Goal: Transaction & Acquisition: Purchase product/service

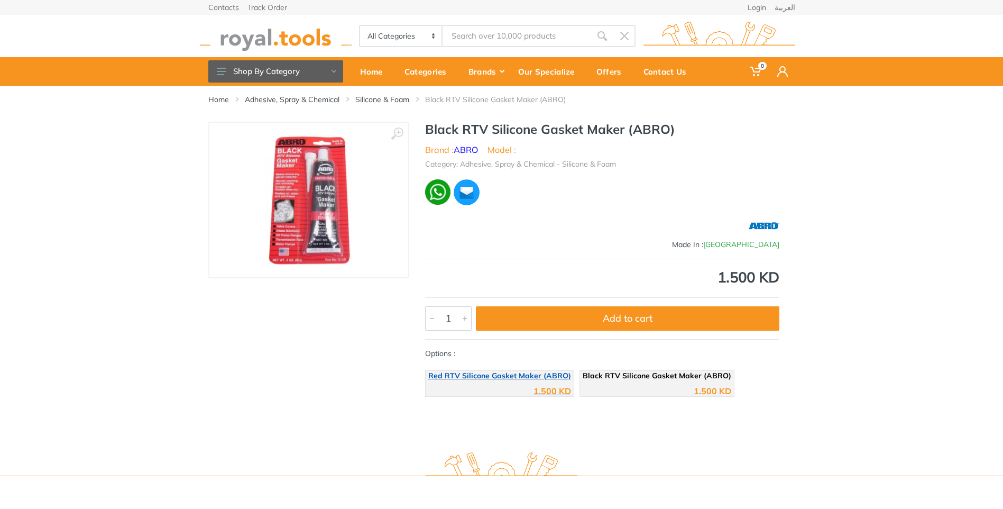
click at [537, 383] on div "1.500 KD" at bounding box center [499, 387] width 143 height 16
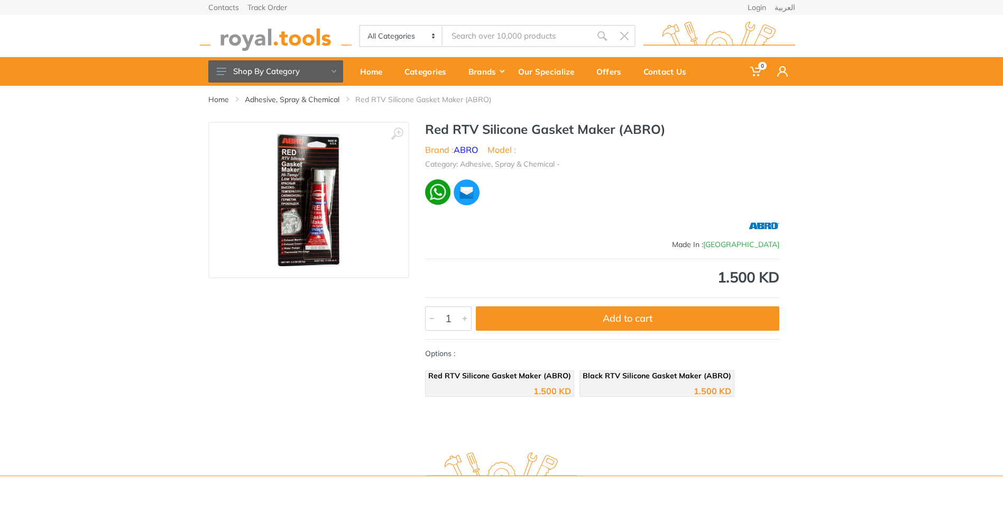
click at [345, 228] on img at bounding box center [309, 200] width 132 height 132
click at [470, 317] on div at bounding box center [465, 318] width 13 height 23
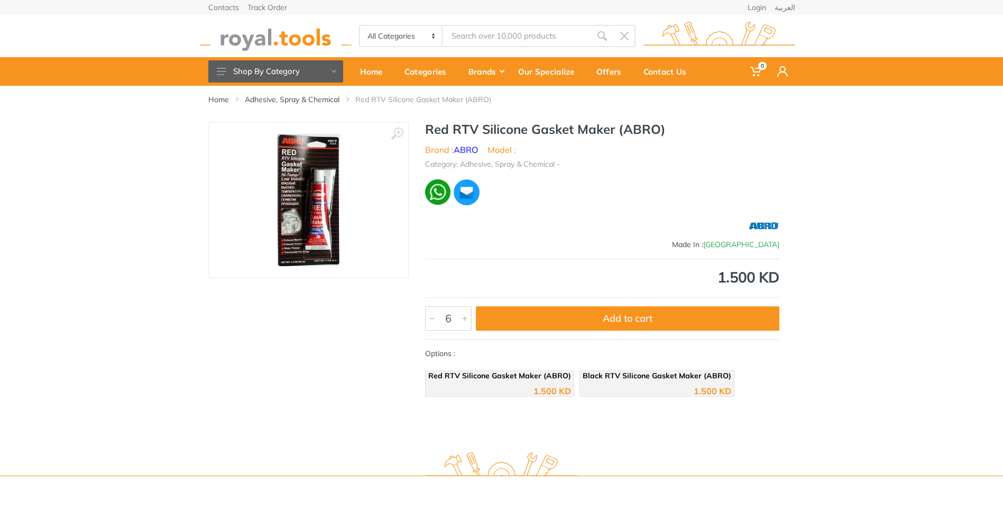
click at [470, 317] on div at bounding box center [465, 318] width 13 height 23
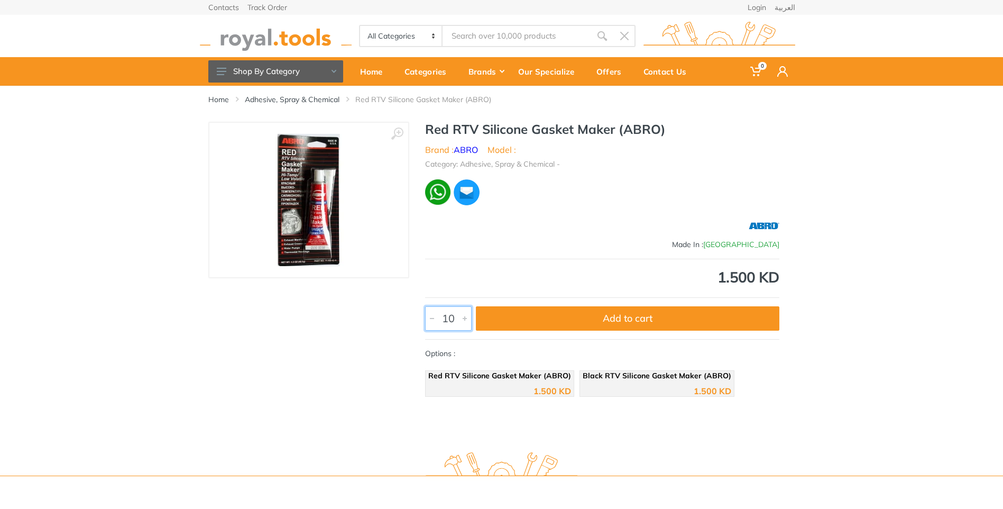
click at [454, 318] on input "10" at bounding box center [448, 318] width 47 height 24
type input "1"
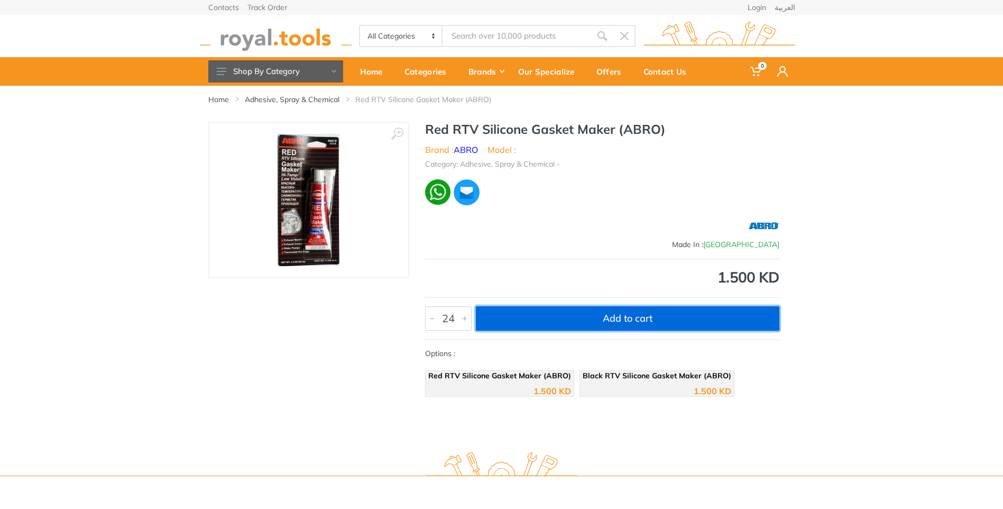
click at [518, 314] on button "Add to cart" at bounding box center [628, 318] width 304 height 24
type input "1"
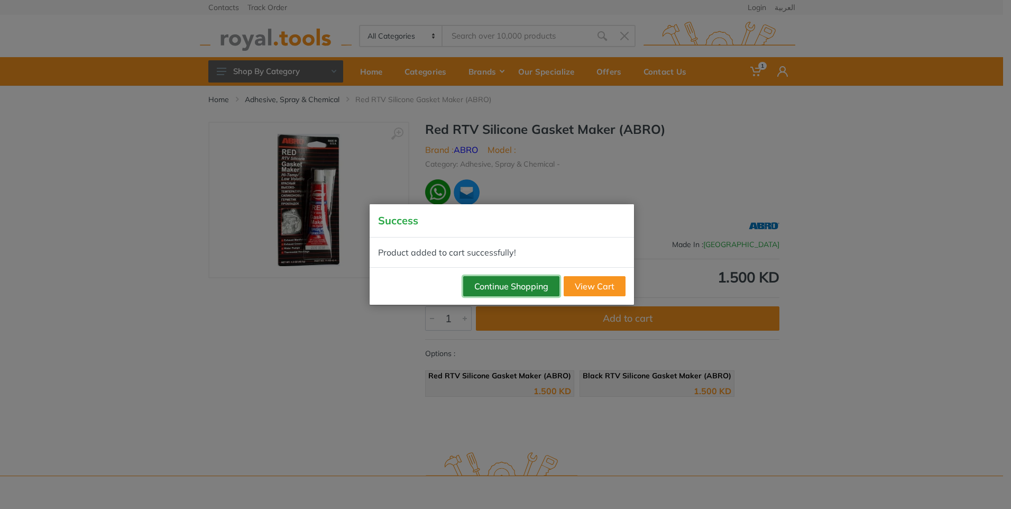
click at [534, 291] on button "Continue Shopping" at bounding box center [511, 286] width 96 height 20
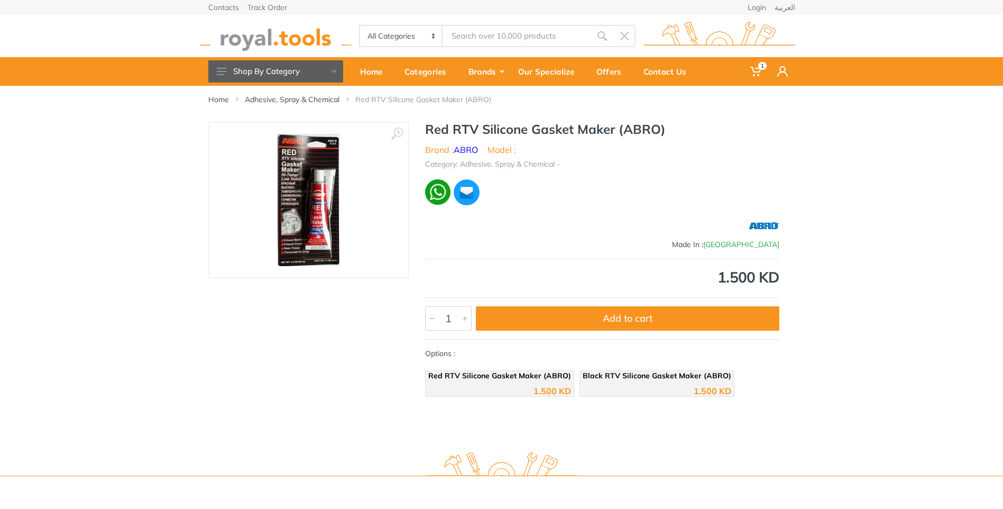
click at [553, 38] on input "Site search" at bounding box center [517, 36] width 148 height 22
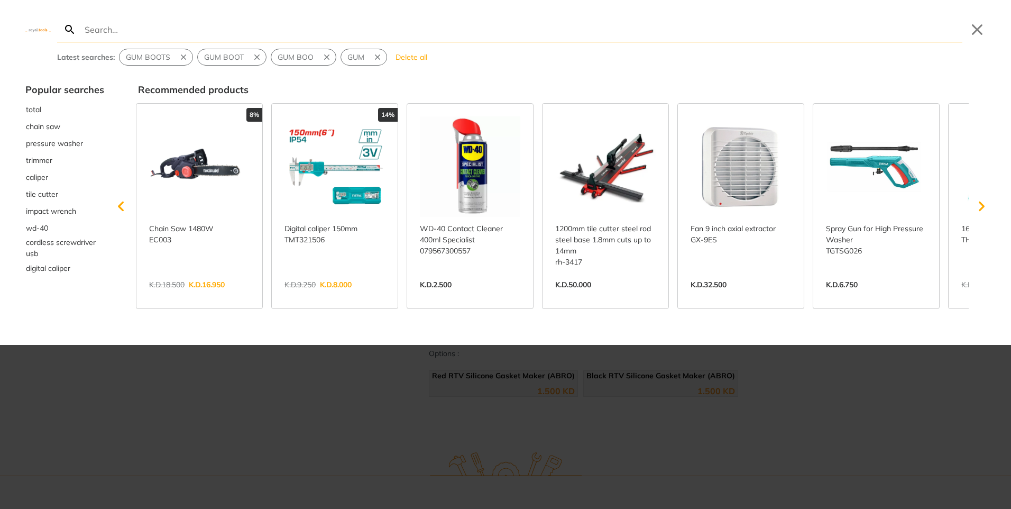
click at [365, 296] on link "View more →" at bounding box center [335, 296] width 100 height 0
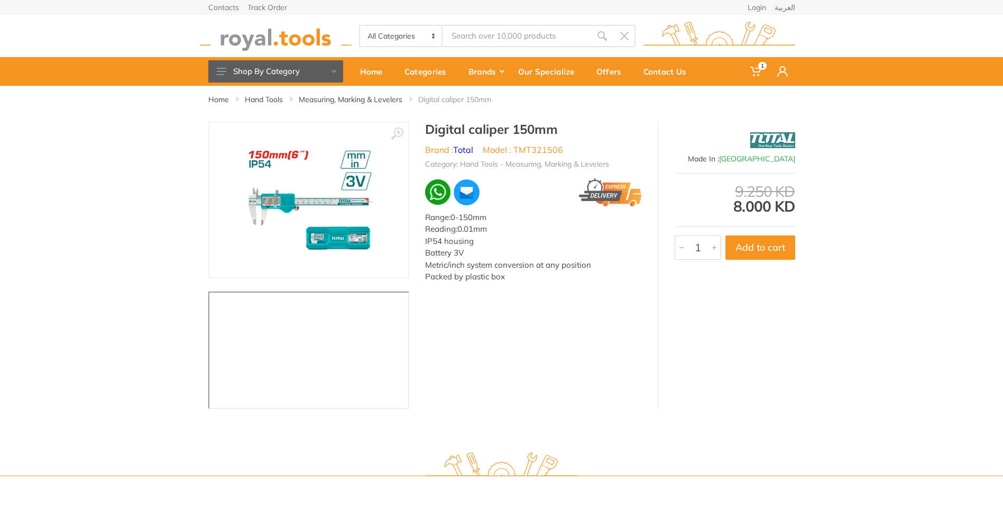
click at [548, 34] on input "Site search" at bounding box center [517, 36] width 148 height 22
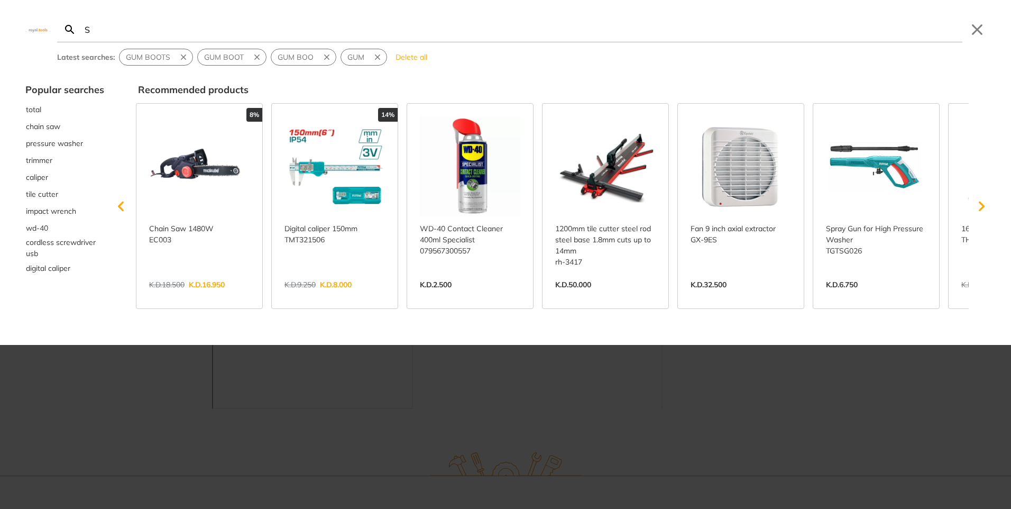
type input "SS"
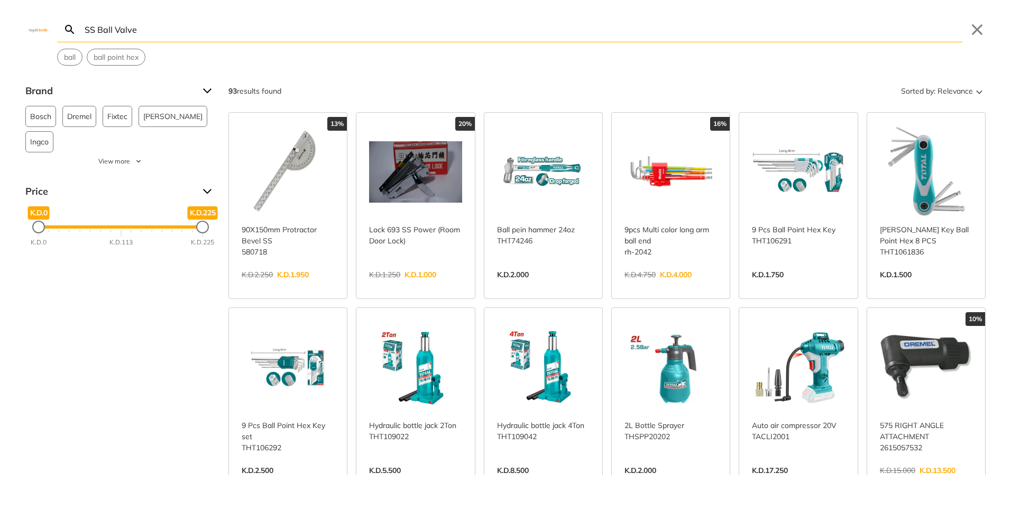
type input "SS Ball Valve"
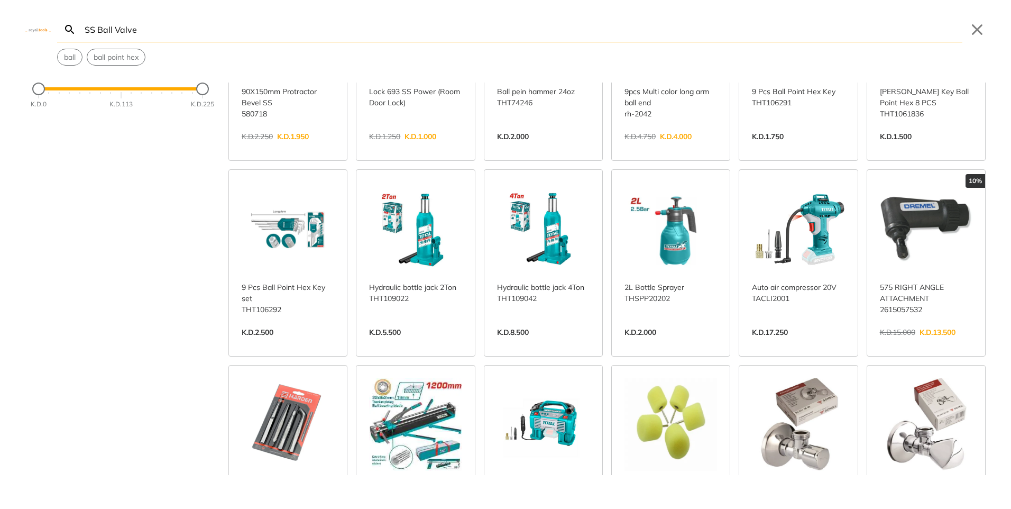
scroll to position [159, 0]
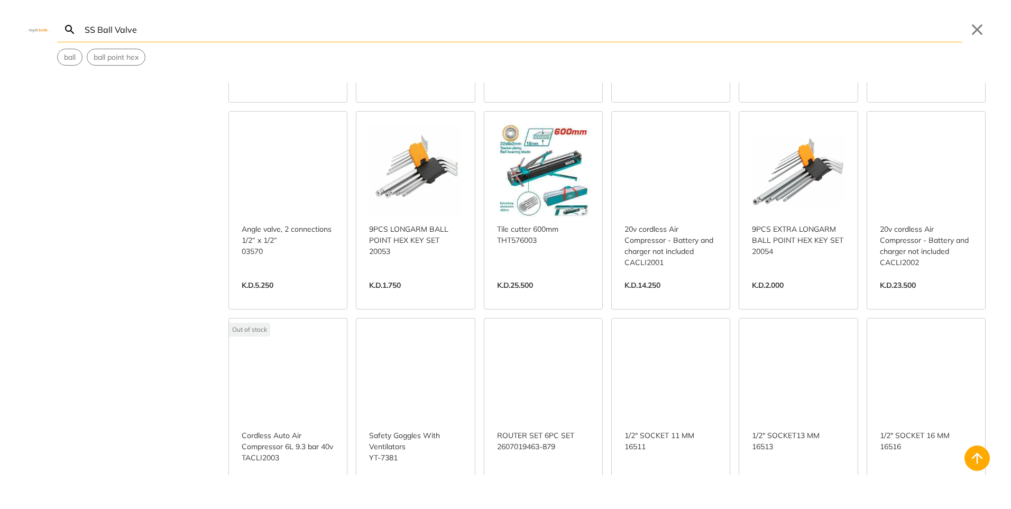
scroll to position [846, 0]
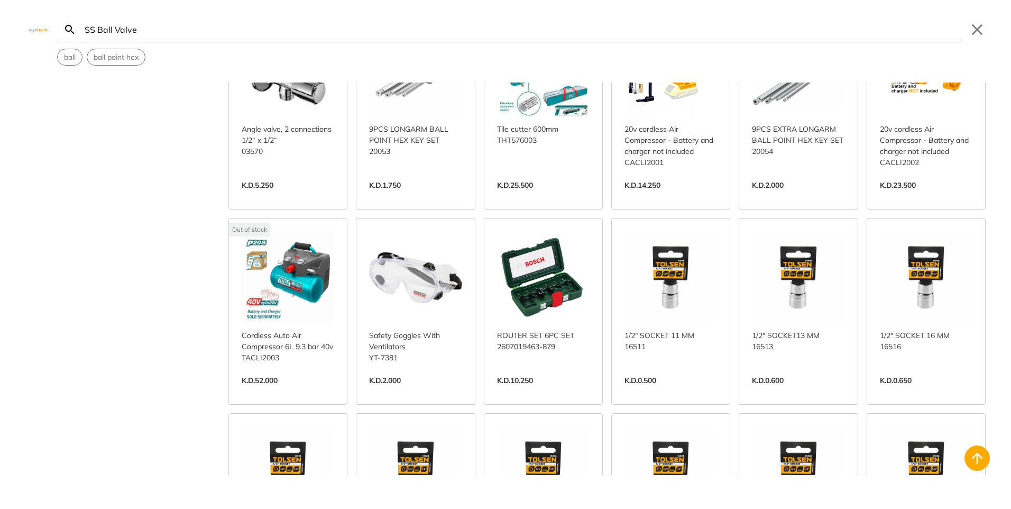
scroll to position [1058, 0]
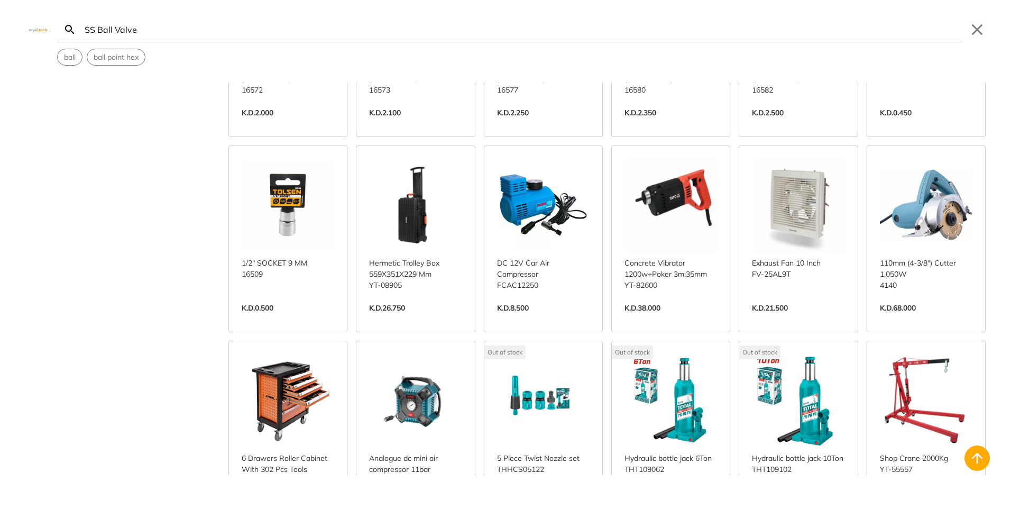
scroll to position [2433, 0]
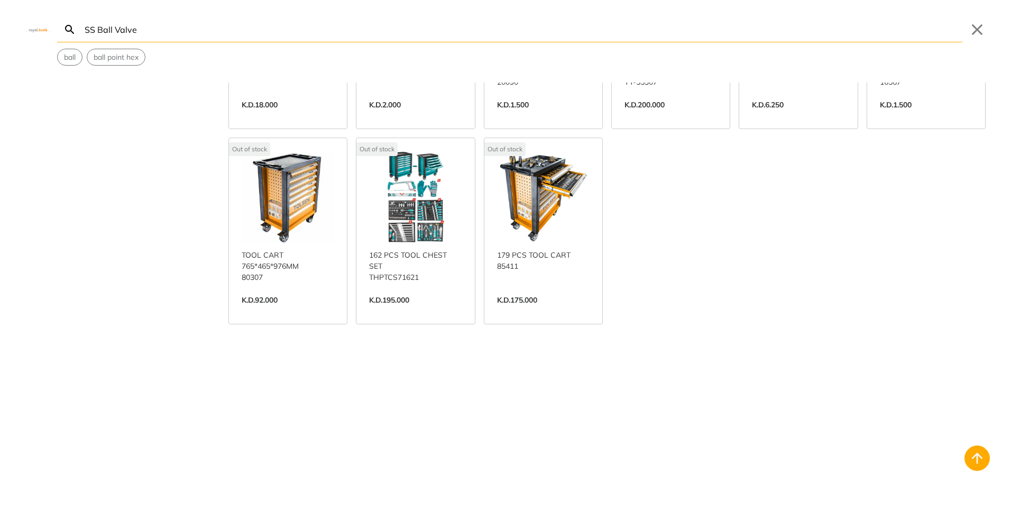
scroll to position [2546, 0]
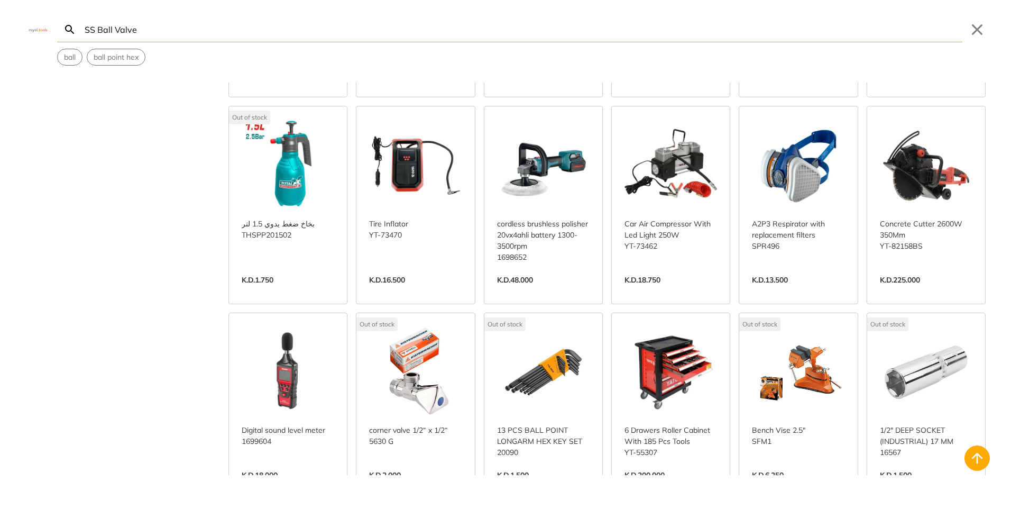
click at [423, 291] on link "View more →" at bounding box center [415, 291] width 93 height 0
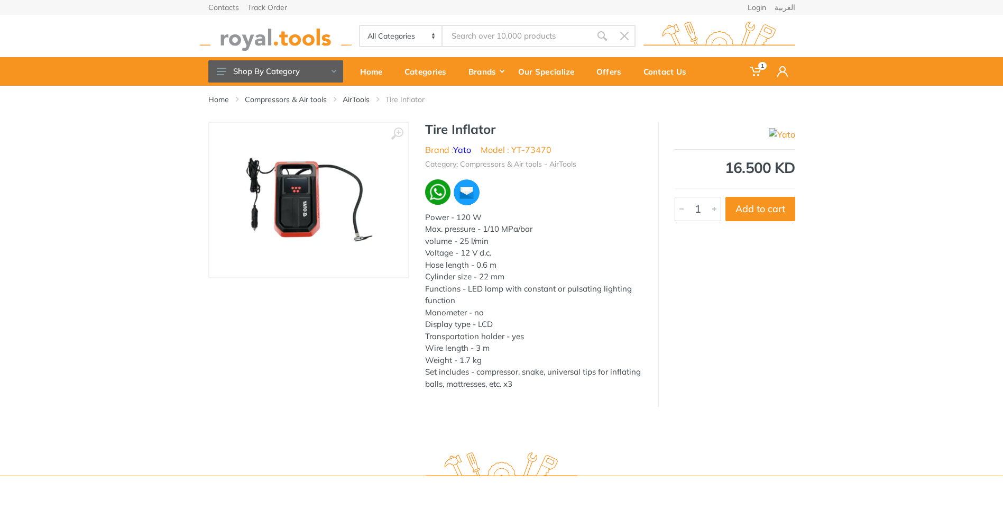
type input "SS Ball Valve"
click at [306, 71] on button "Shop By Category" at bounding box center [275, 71] width 135 height 22
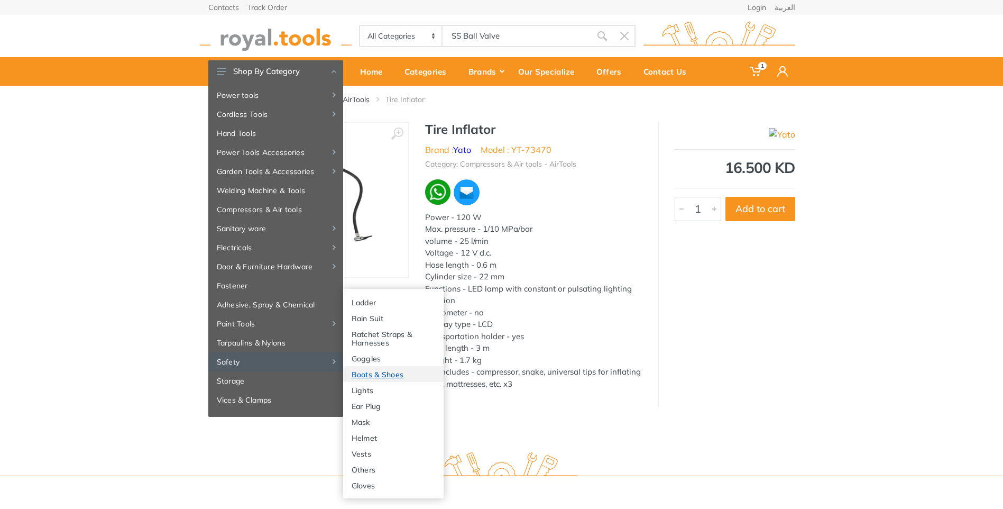
click at [393, 371] on link "Boots & Shoes" at bounding box center [393, 374] width 100 height 16
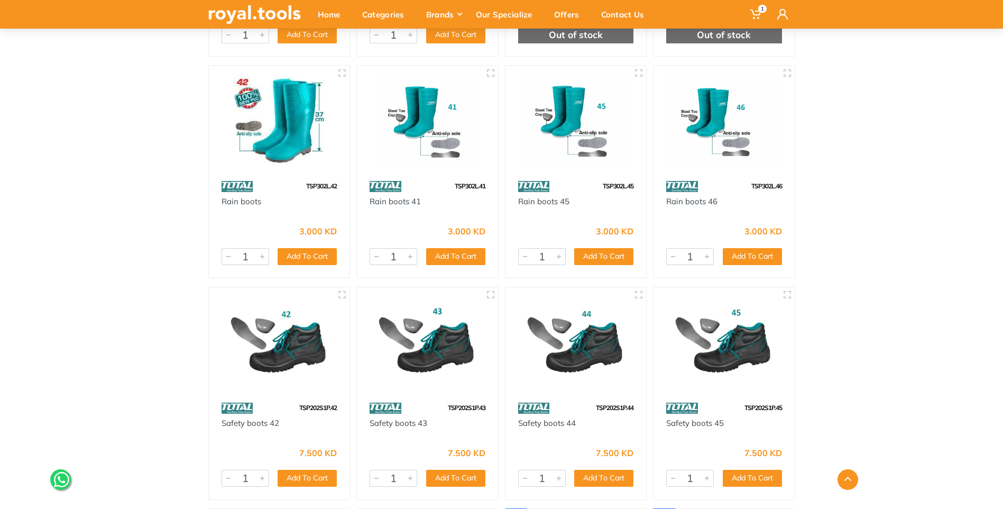
scroll to position [483, 0]
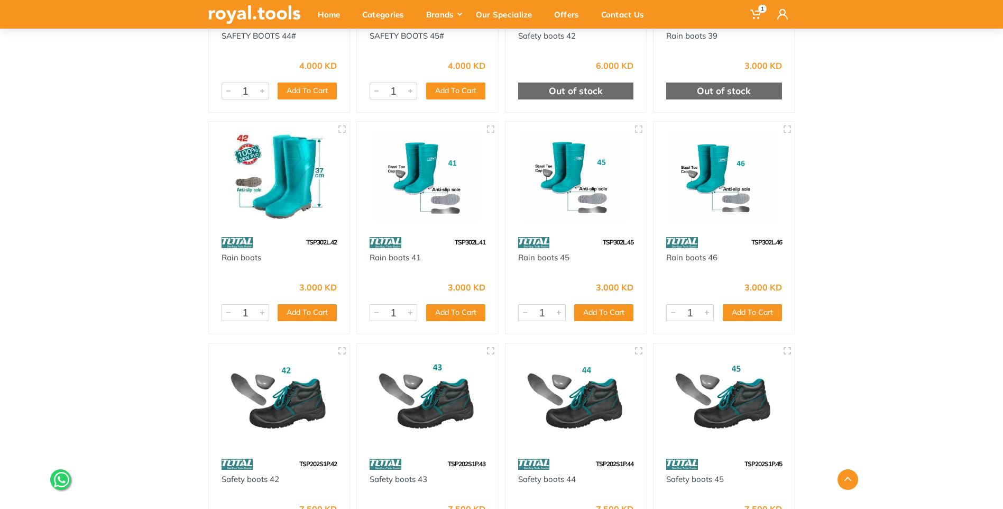
click at [300, 416] on img at bounding box center [279, 398] width 122 height 91
